Goal: Task Accomplishment & Management: Use online tool/utility

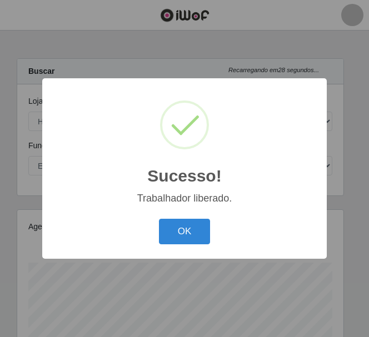
select select "513"
select select "1"
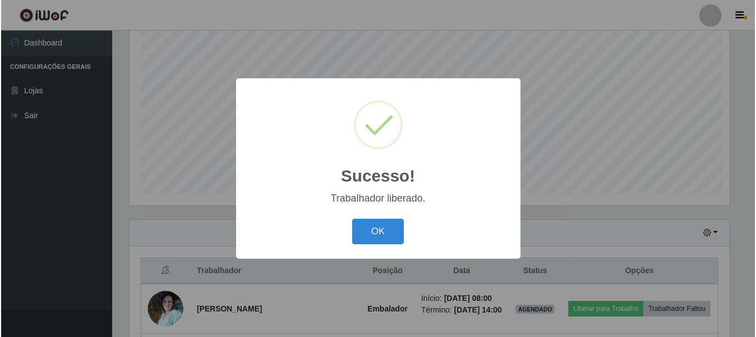
scroll to position [555439, 555064]
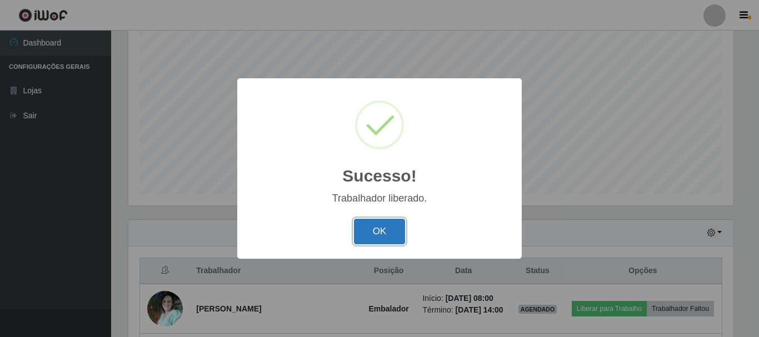
click at [368, 232] on button "OK" at bounding box center [380, 232] width 52 height 26
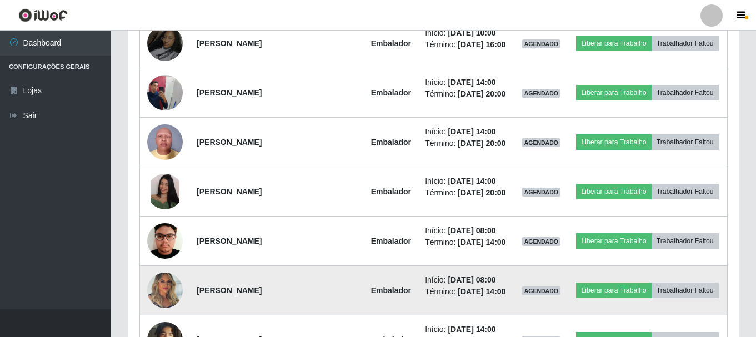
scroll to position [685, 0]
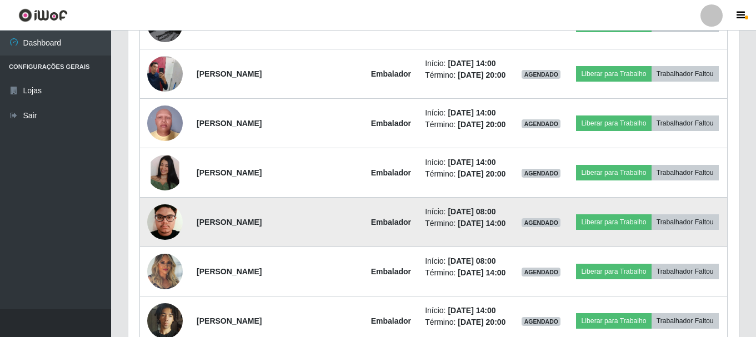
click at [368, 233] on td "Início: [DATE] 08:00 Término: [DATE] 14:00" at bounding box center [466, 222] width 96 height 49
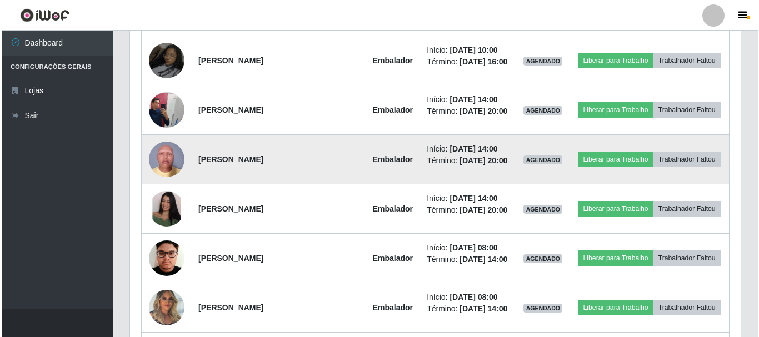
scroll to position [630, 0]
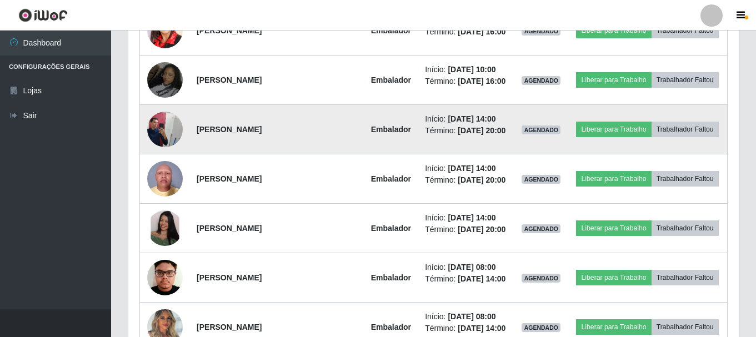
click at [169, 122] on img at bounding box center [165, 129] width 36 height 47
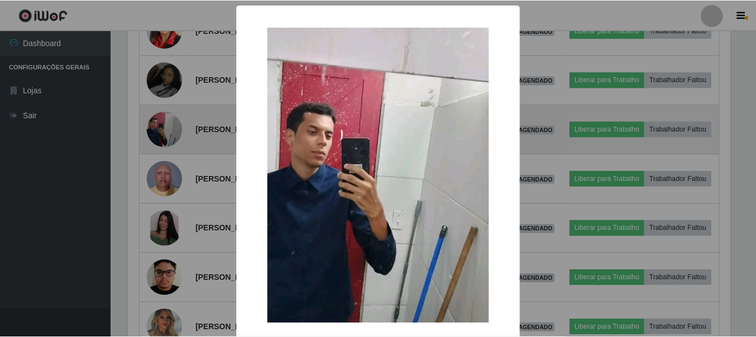
scroll to position [231, 605]
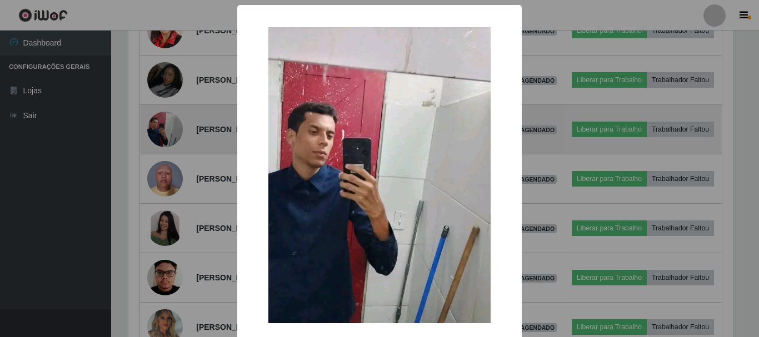
click at [169, 122] on div "× OK Cancel" at bounding box center [379, 168] width 759 height 337
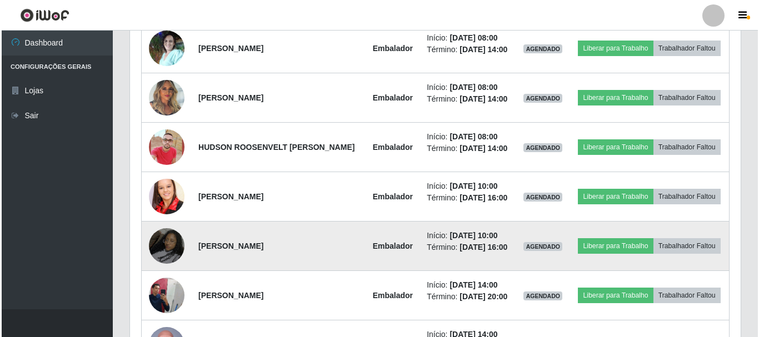
scroll to position [463, 0]
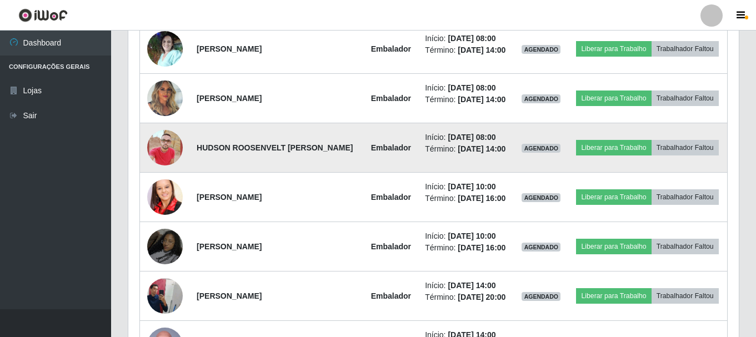
click at [157, 141] on img at bounding box center [165, 147] width 36 height 63
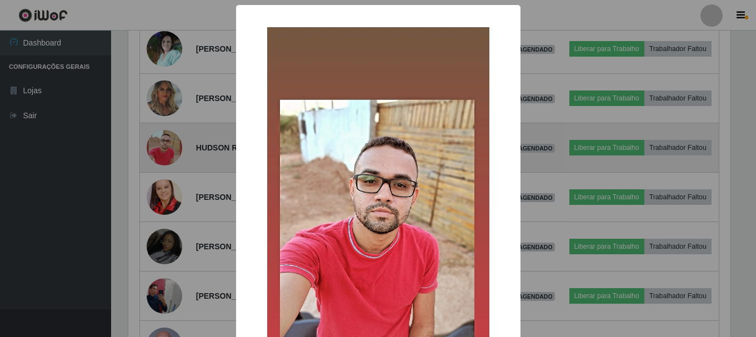
scroll to position [231, 605]
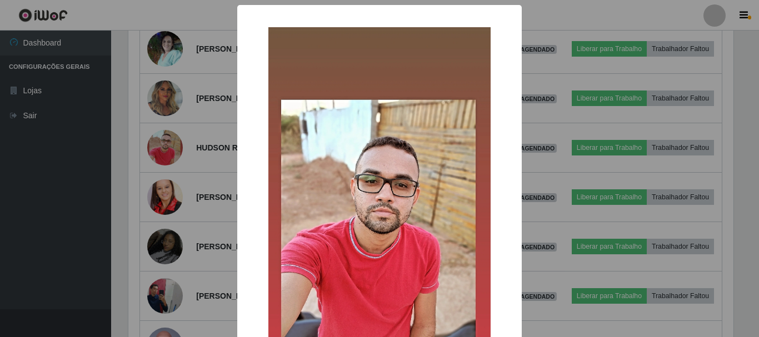
click at [163, 172] on div "× OK Cancel" at bounding box center [379, 168] width 759 height 337
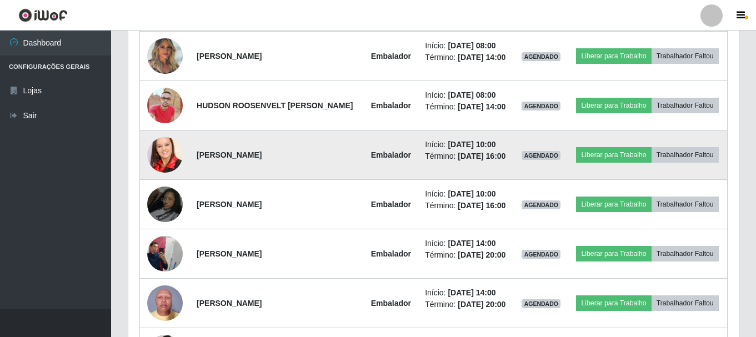
scroll to position [574, 0]
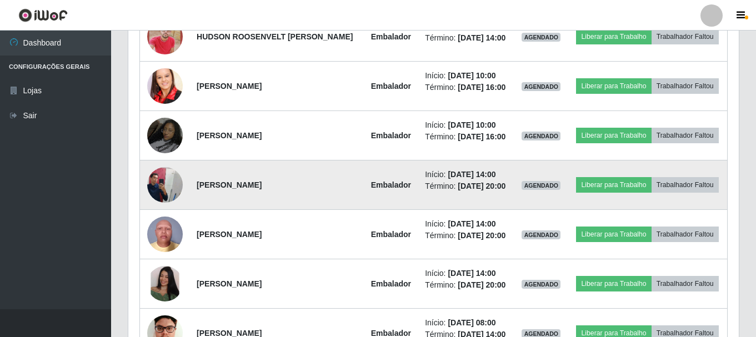
click at [177, 182] on img at bounding box center [165, 184] width 36 height 47
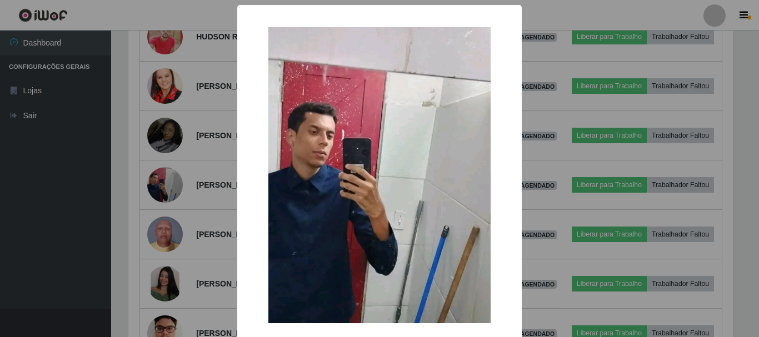
click at [171, 172] on div "× OK Cancel" at bounding box center [379, 168] width 759 height 337
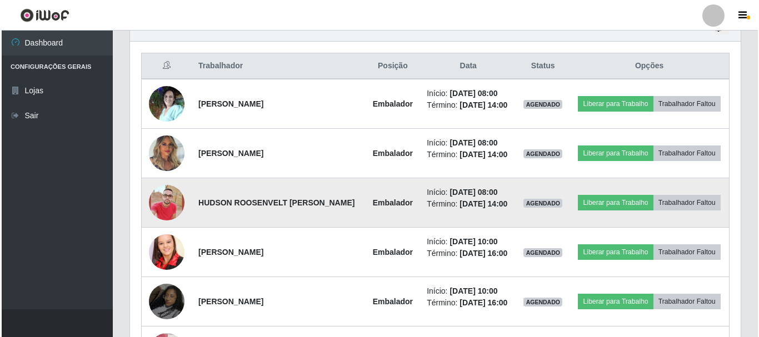
scroll to position [407, 0]
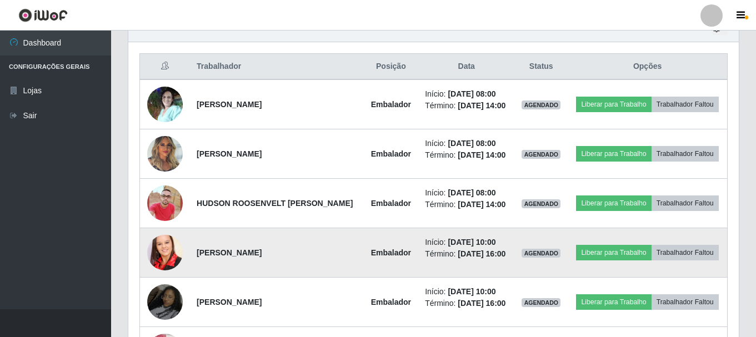
click at [170, 255] on img at bounding box center [165, 252] width 36 height 53
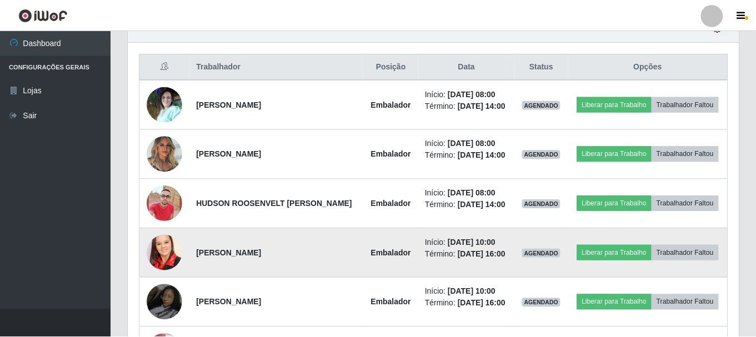
scroll to position [231, 605]
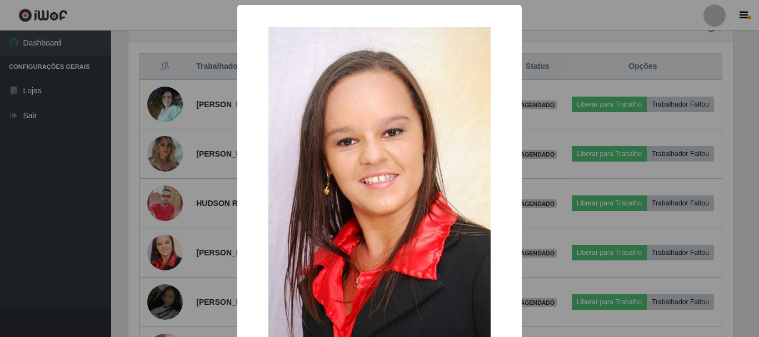
click at [164, 283] on div "× OK Cancel" at bounding box center [379, 168] width 759 height 337
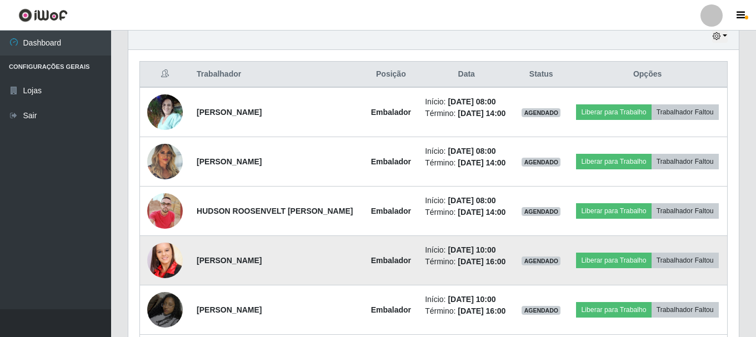
scroll to position [389, 0]
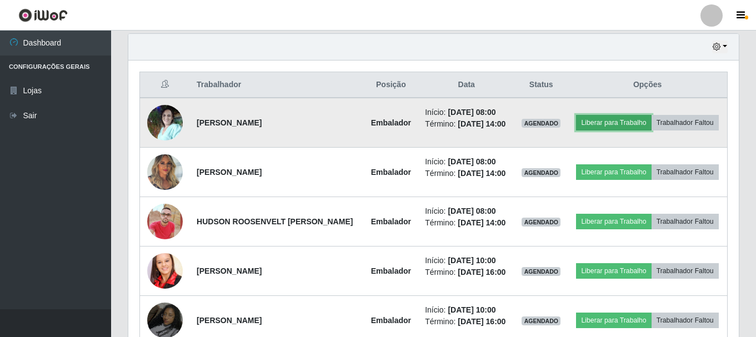
click at [368, 117] on button "Liberar para Trabalho" at bounding box center [613, 123] width 75 height 16
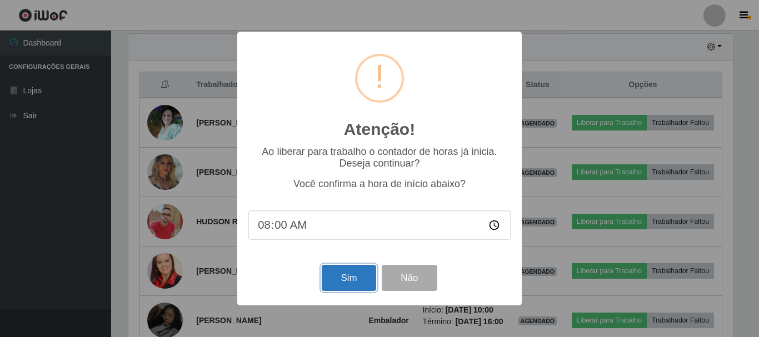
click at [358, 273] on button "Sim" at bounding box center [349, 278] width 54 height 26
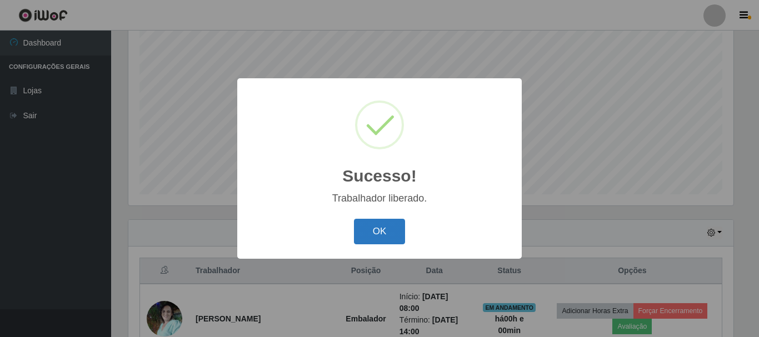
click at [368, 241] on button "OK" at bounding box center [380, 232] width 52 height 26
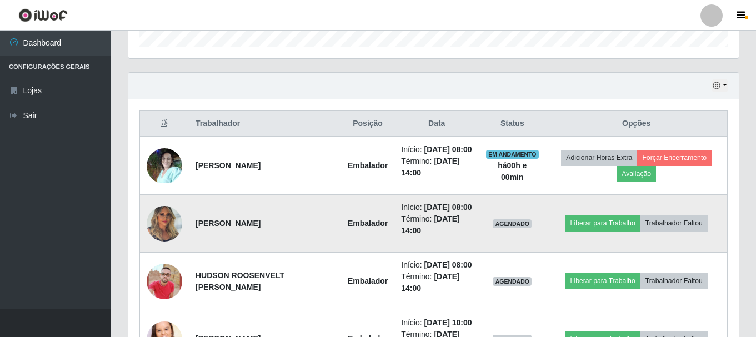
scroll to position [370, 0]
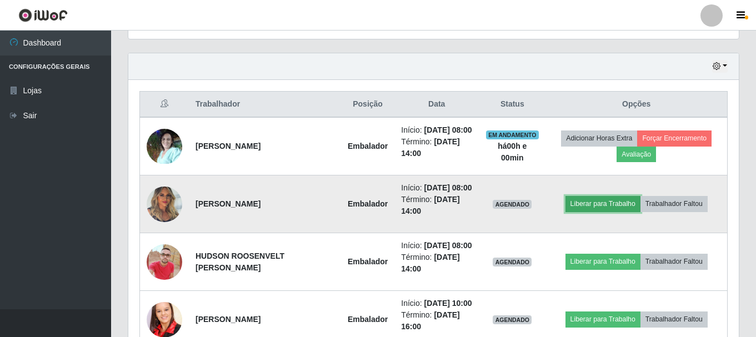
click at [368, 212] on button "Liberar para Trabalho" at bounding box center [603, 204] width 75 height 16
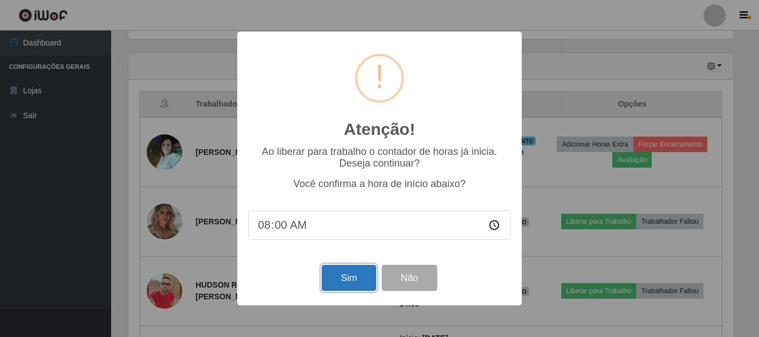
click at [354, 286] on button "Sim" at bounding box center [349, 278] width 54 height 26
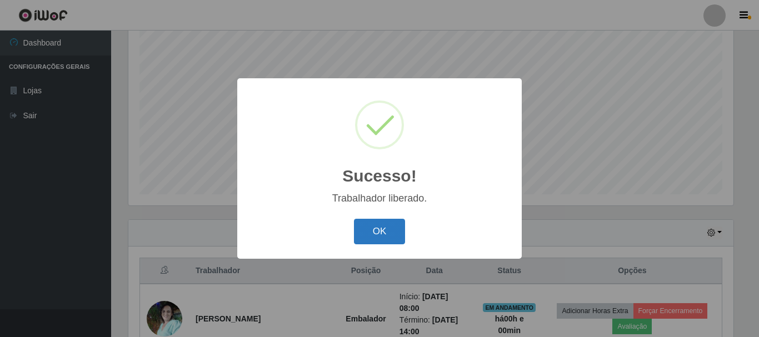
click at [368, 232] on button "OK" at bounding box center [380, 232] width 52 height 26
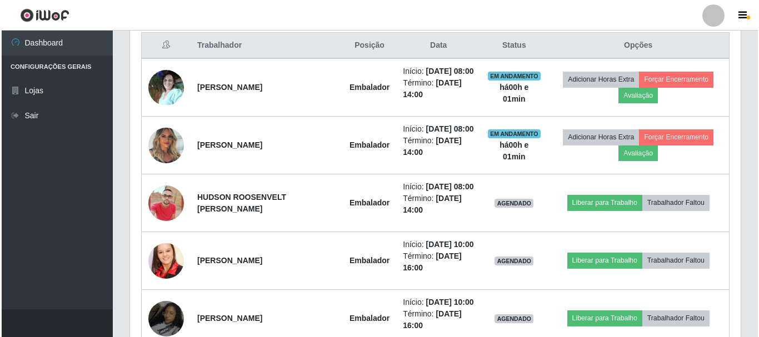
scroll to position [445, 0]
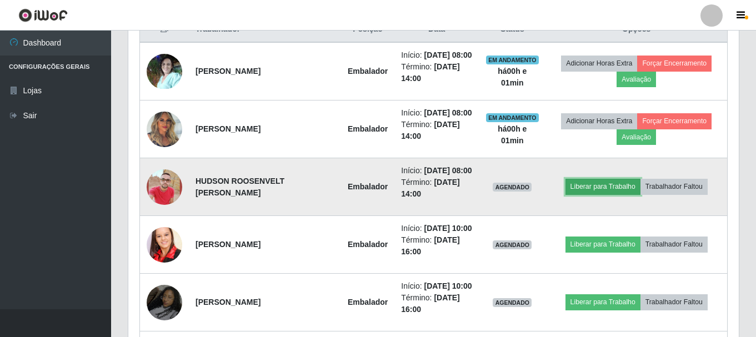
click at [368, 194] on button "Liberar para Trabalho" at bounding box center [603, 187] width 75 height 16
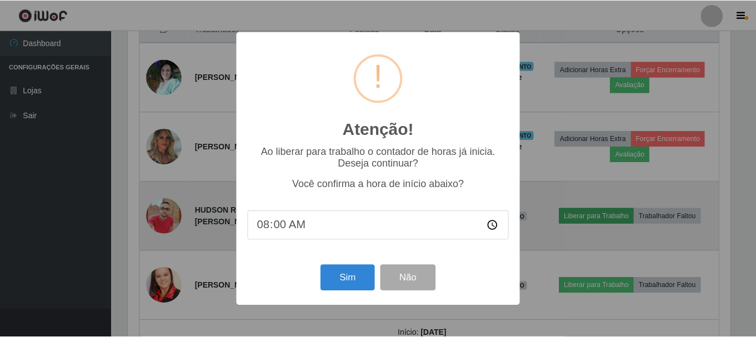
scroll to position [231, 605]
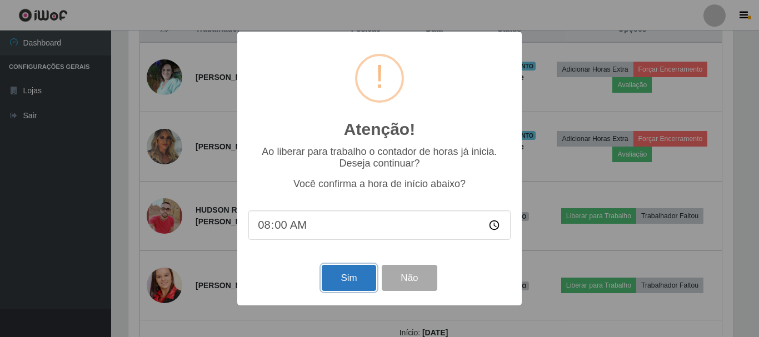
click at [347, 281] on button "Sim" at bounding box center [349, 278] width 54 height 26
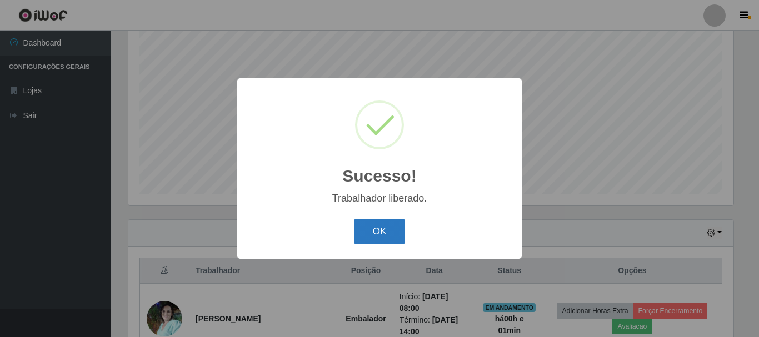
click at [368, 244] on button "OK" at bounding box center [380, 232] width 52 height 26
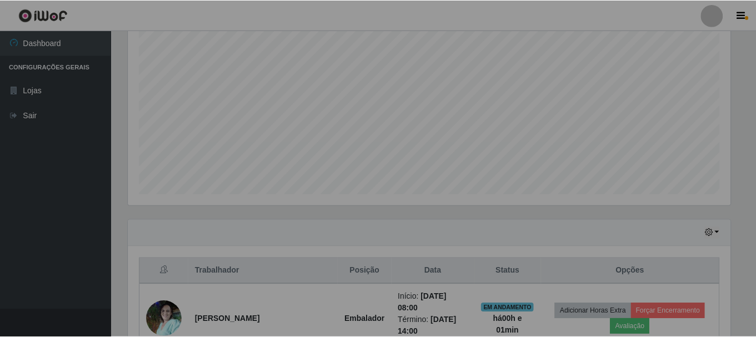
scroll to position [231, 611]
